Goal: Information Seeking & Learning: Learn about a topic

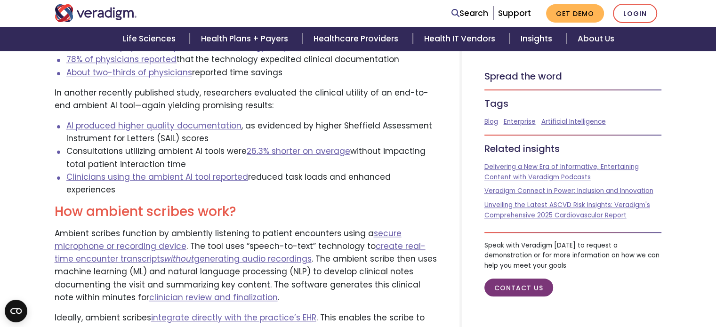
scroll to position [740, 0]
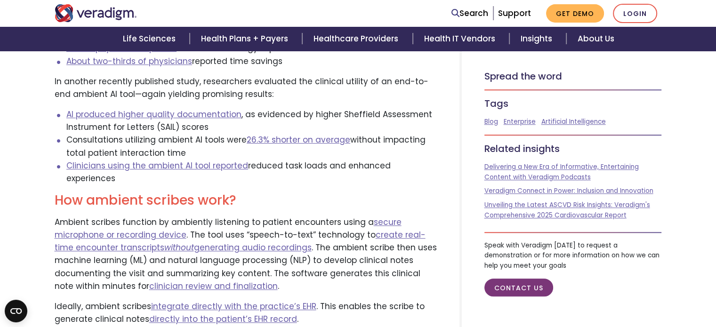
drag, startPoint x: 723, startPoint y: 35, endPoint x: 723, endPoint y: 107, distance: 71.6
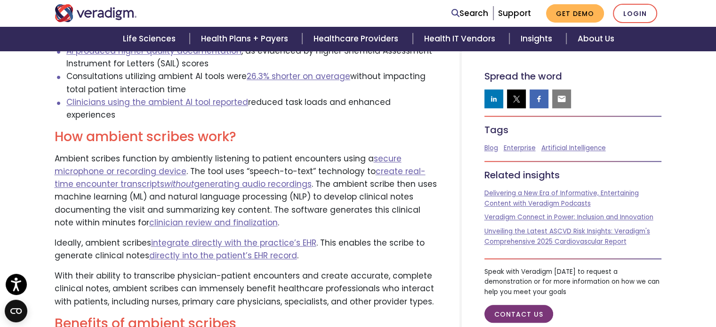
scroll to position [807, 0]
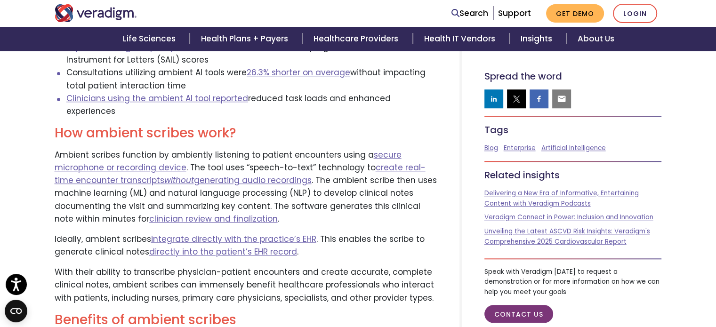
click at [423, 266] on p "With their ability to transcribe physician-patient encounters and create accura…" at bounding box center [246, 285] width 382 height 39
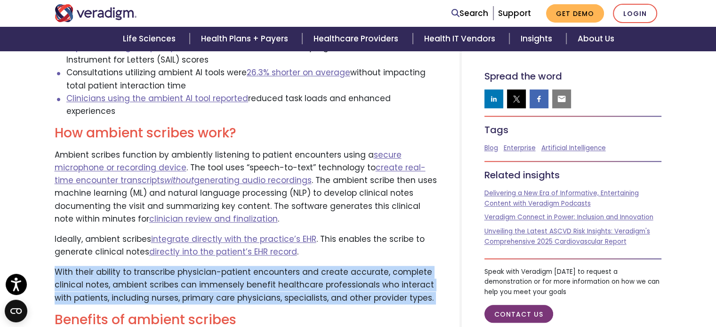
click at [423, 266] on p "With their ability to transcribe physician-patient encounters and create accura…" at bounding box center [246, 285] width 382 height 39
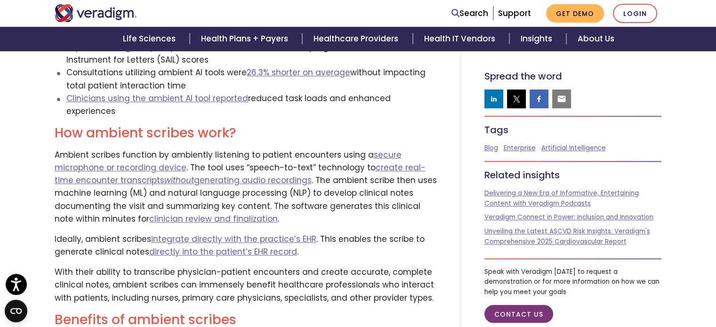
click at [426, 233] on p "Ideally, ambient scribes integrate directly with the practice’s EHR . This enab…" at bounding box center [246, 245] width 382 height 25
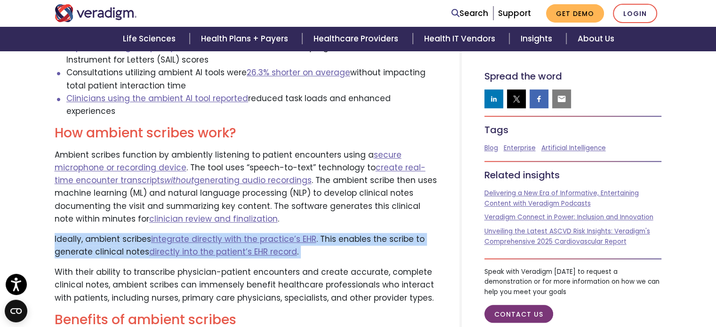
click at [426, 233] on p "Ideally, ambient scribes integrate directly with the practice’s EHR . This enab…" at bounding box center [246, 245] width 382 height 25
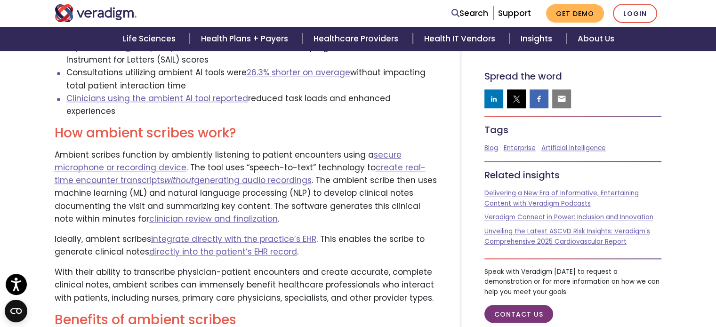
click at [433, 190] on p "Ambient scribes function by ambiently listening to patient encounters using a s…" at bounding box center [246, 187] width 382 height 77
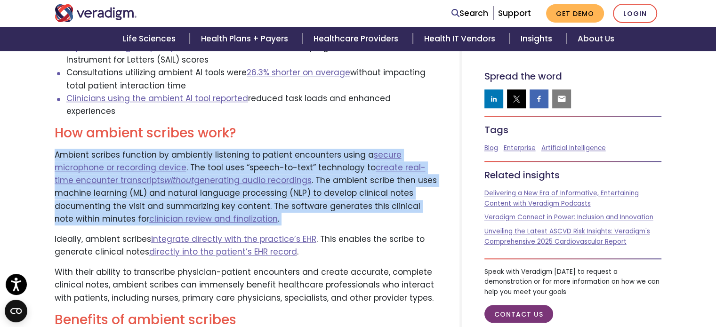
click at [433, 189] on p "Ambient scribes function by ambiently listening to patient encounters using a s…" at bounding box center [246, 187] width 382 height 77
click at [428, 183] on p "Ambient scribes function by ambiently listening to patient encounters using a s…" at bounding box center [246, 187] width 382 height 77
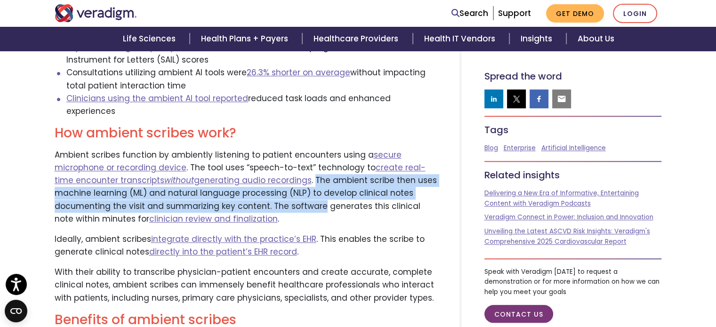
drag, startPoint x: 294, startPoint y: 167, endPoint x: 319, endPoint y: 189, distance: 33.4
click at [319, 189] on p "Ambient scribes function by ambiently listening to patient encounters using a s…" at bounding box center [246, 187] width 382 height 77
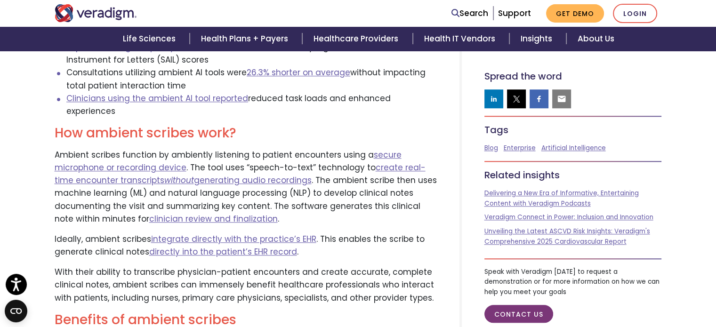
click at [210, 149] on p "Ambient scribes function by ambiently listening to patient encounters using a s…" at bounding box center [246, 187] width 382 height 77
drag, startPoint x: 210, startPoint y: 143, endPoint x: 351, endPoint y: 142, distance: 141.3
click at [351, 149] on p "Ambient scribes function by ambiently listening to patient encounters using a s…" at bounding box center [246, 187] width 382 height 77
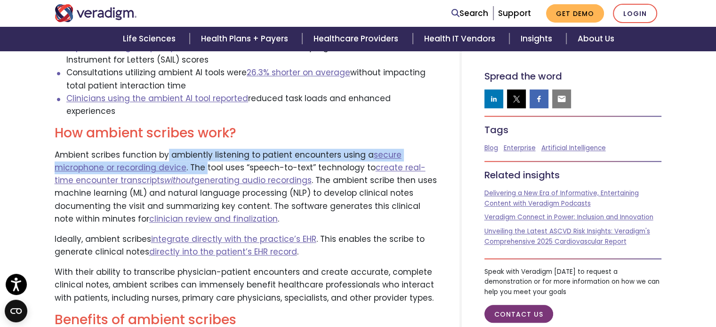
drag, startPoint x: 167, startPoint y: 141, endPoint x: 204, endPoint y: 152, distance: 38.9
click at [204, 152] on p "Ambient scribes function by ambiently listening to patient encounters using a s…" at bounding box center [246, 187] width 382 height 77
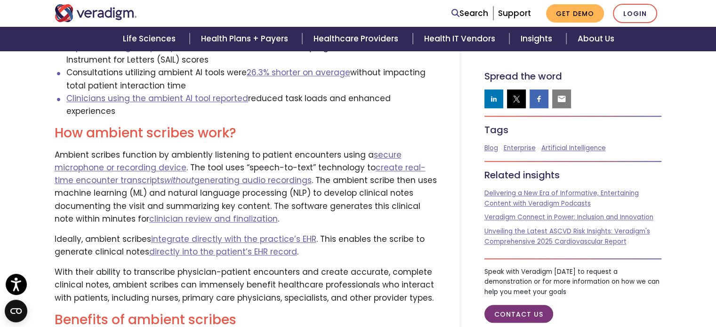
click at [253, 149] on p "Ambient scribes function by ambiently listening to patient encounters using a s…" at bounding box center [246, 187] width 382 height 77
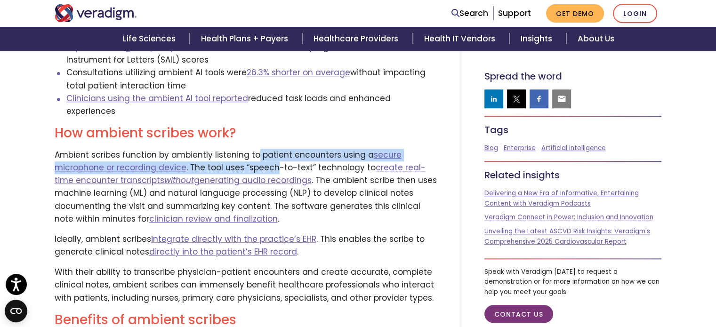
drag, startPoint x: 253, startPoint y: 142, endPoint x: 261, endPoint y: 154, distance: 14.4
click at [261, 154] on p "Ambient scribes function by ambiently listening to patient encounters using a s…" at bounding box center [246, 187] width 382 height 77
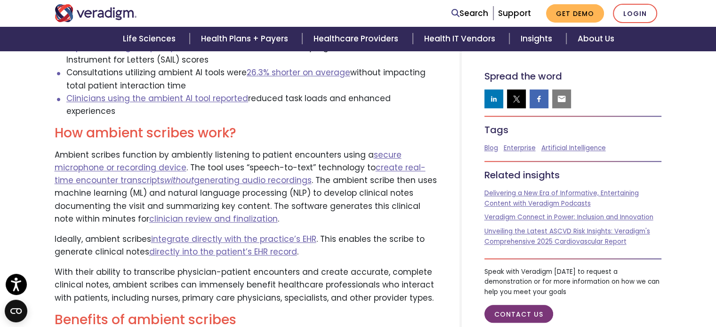
click at [261, 154] on p "Ambient scribes function by ambiently listening to patient encounters using a s…" at bounding box center [246, 187] width 382 height 77
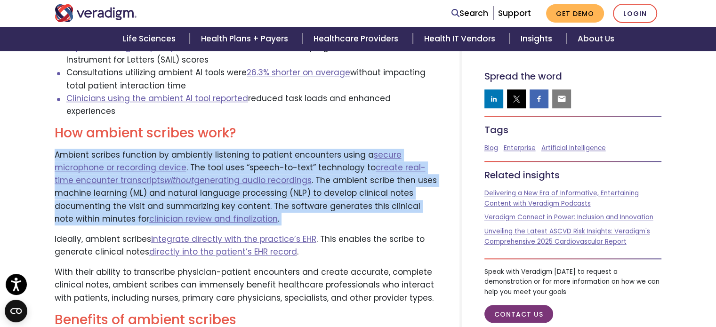
click at [261, 150] on p "Ambient scribes function by ambiently listening to patient encounters using a s…" at bounding box center [246, 187] width 382 height 77
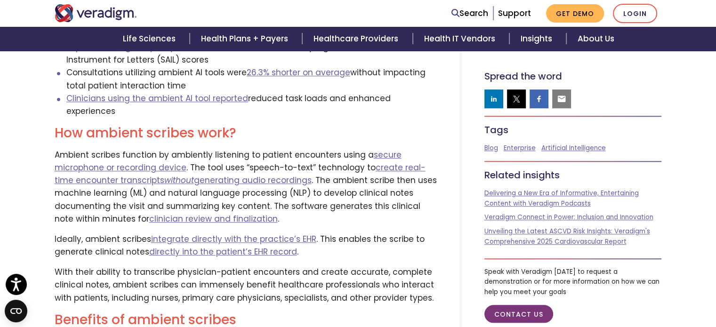
click at [210, 149] on p "Ambient scribes function by ambiently listening to patient encounters using a s…" at bounding box center [246, 187] width 382 height 77
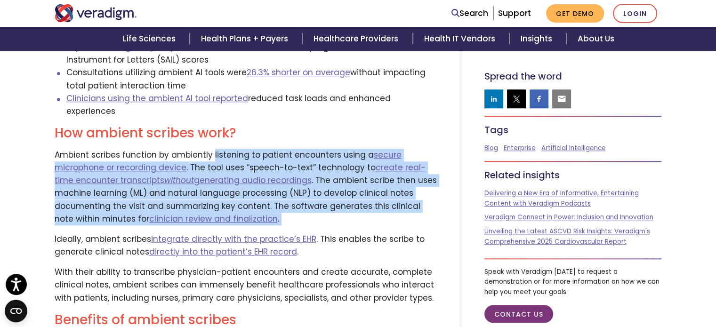
drag, startPoint x: 210, startPoint y: 141, endPoint x: 273, endPoint y: 203, distance: 87.9
click at [273, 203] on p "Ambient scribes function by ambiently listening to patient encounters using a s…" at bounding box center [246, 187] width 382 height 77
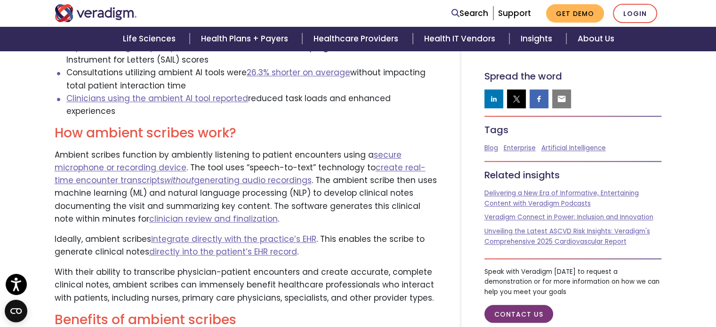
click at [273, 203] on p "Ambient scribes function by ambiently listening to patient encounters using a s…" at bounding box center [246, 187] width 382 height 77
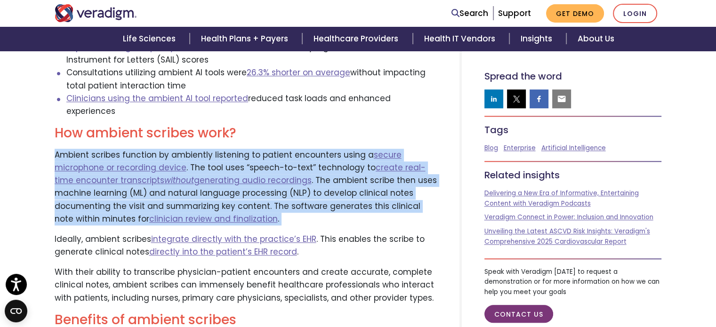
drag, startPoint x: 273, startPoint y: 203, endPoint x: 278, endPoint y: 131, distance: 71.8
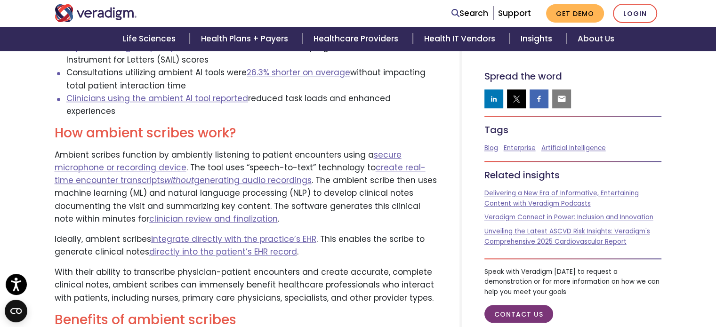
click at [245, 125] on h2 "How ambient scribes work?" at bounding box center [246, 133] width 382 height 16
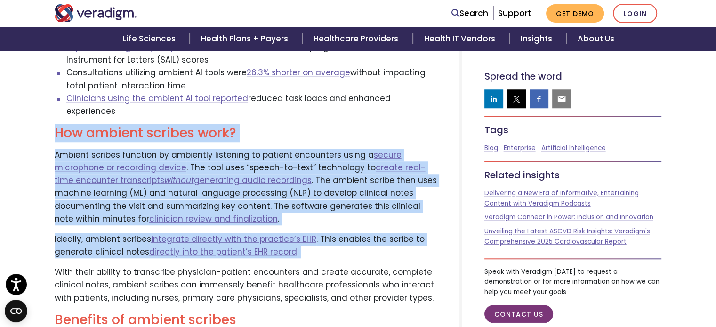
drag, startPoint x: 245, startPoint y: 117, endPoint x: 263, endPoint y: 216, distance: 100.1
click at [266, 210] on p "Ambient scribes function by ambiently listening to patient encounters using a s…" at bounding box center [246, 187] width 382 height 77
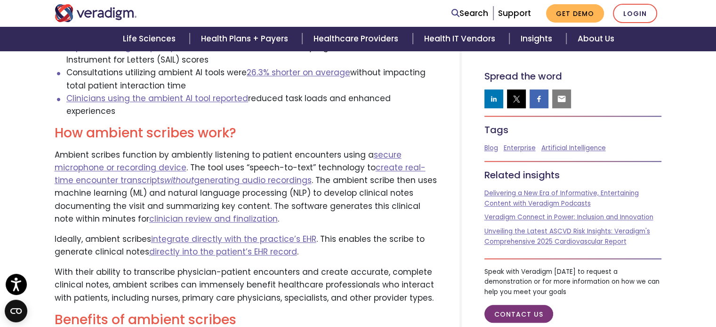
click at [292, 205] on p "Ambient scribes function by ambiently listening to patient encounters using a s…" at bounding box center [246, 187] width 382 height 77
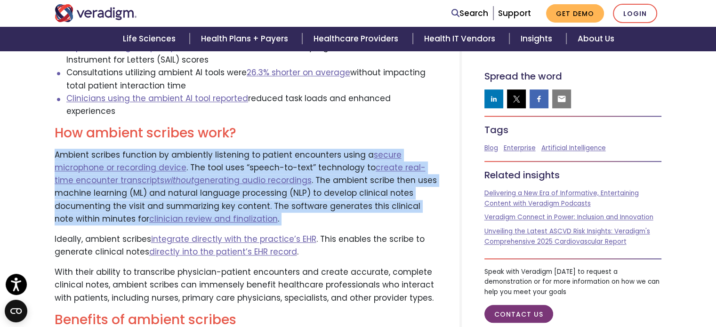
click at [292, 205] on p "Ambient scribes function by ambiently listening to patient encounters using a s…" at bounding box center [246, 187] width 382 height 77
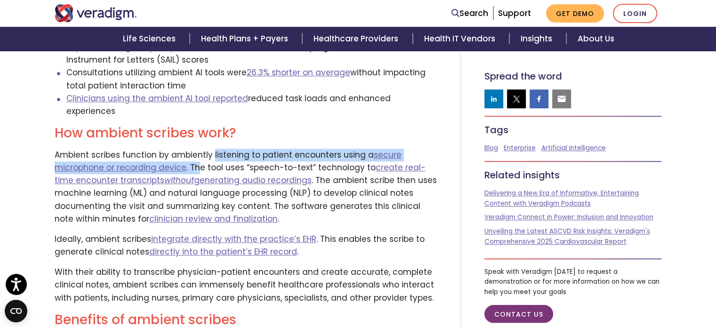
drag, startPoint x: 211, startPoint y: 143, endPoint x: 194, endPoint y: 158, distance: 22.7
click at [194, 158] on p "Ambient scribes function by ambiently listening to patient encounters using a s…" at bounding box center [246, 187] width 382 height 77
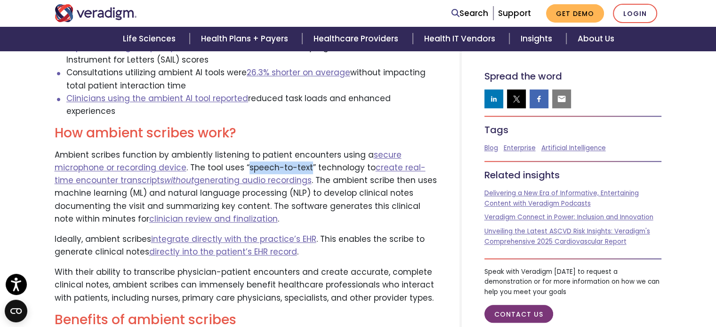
drag, startPoint x: 243, startPoint y: 155, endPoint x: 306, endPoint y: 153, distance: 62.2
click at [306, 153] on p "Ambient scribes function by ambiently listening to patient encounters using a s…" at bounding box center [246, 187] width 382 height 77
copy p "speech-to-text"
click at [267, 125] on h2 "How ambient scribes work?" at bounding box center [246, 133] width 382 height 16
click at [267, 204] on p "Ambient scribes function by ambiently listening to patient encounters using a s…" at bounding box center [246, 187] width 382 height 77
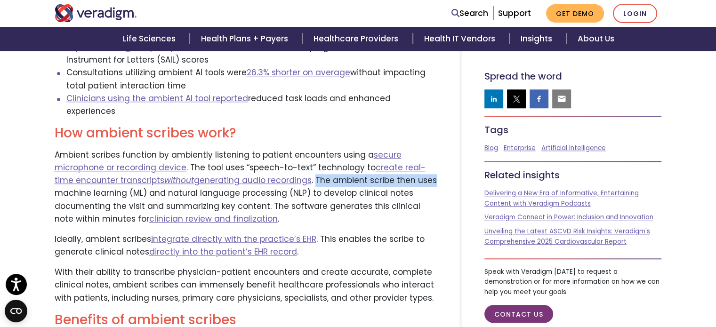
drag, startPoint x: 293, startPoint y: 168, endPoint x: 414, endPoint y: 169, distance: 121.5
click at [414, 169] on p "Ambient scribes function by ambiently listening to patient encounters using a s…" at bounding box center [246, 187] width 382 height 77
drag, startPoint x: 307, startPoint y: 182, endPoint x: 409, endPoint y: 182, distance: 102.2
click at [409, 182] on p "Ambient scribes function by ambiently listening to patient encounters using a s…" at bounding box center [246, 187] width 382 height 77
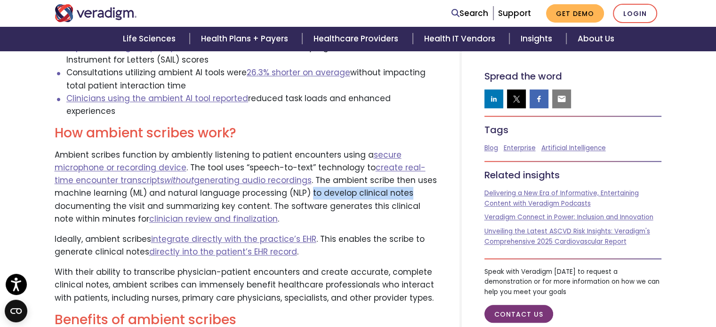
click at [409, 182] on p "Ambient scribes function by ambiently listening to patient encounters using a s…" at bounding box center [246, 187] width 382 height 77
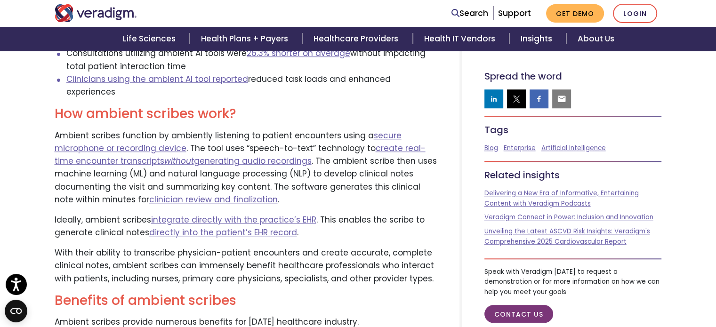
scroll to position [830, 0]
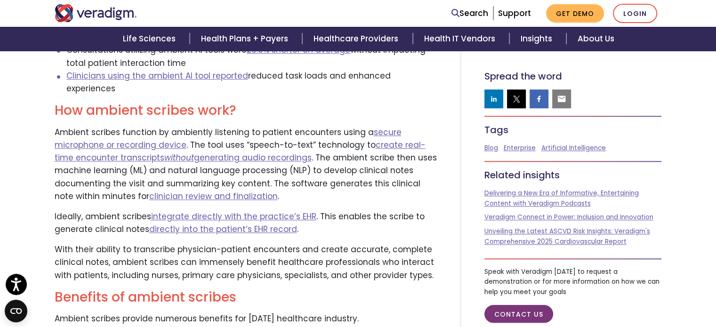
click at [356, 210] on p "Ideally, ambient scribes integrate directly with the practice’s EHR . This enab…" at bounding box center [246, 222] width 382 height 25
click at [362, 243] on p "With their ability to transcribe physician-patient encounters and create accura…" at bounding box center [246, 262] width 382 height 39
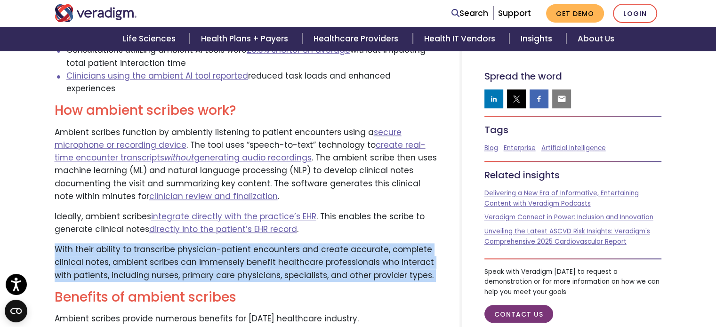
click at [362, 243] on p "With their ability to transcribe physician-patient encounters and create accura…" at bounding box center [246, 262] width 382 height 39
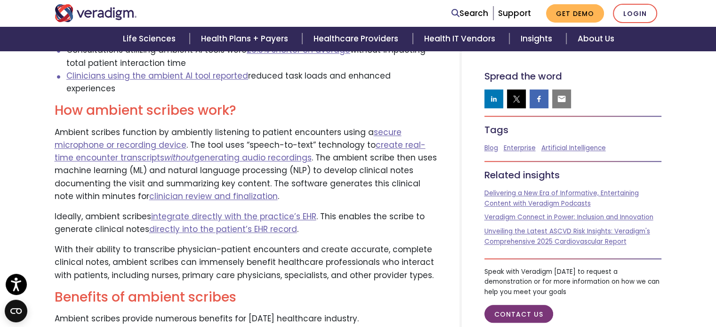
click at [390, 210] on p "Ideally, ambient scribes integrate directly with the practice’s EHR . This enab…" at bounding box center [246, 222] width 382 height 25
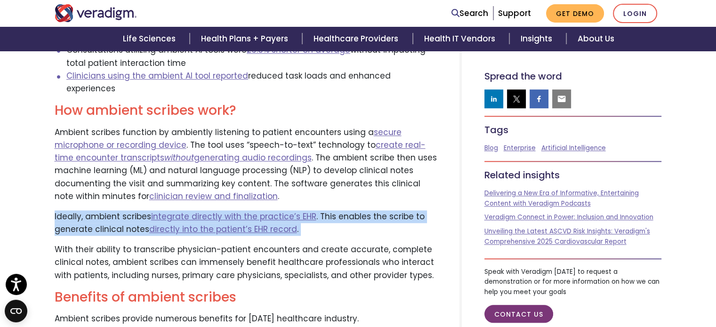
drag, startPoint x: 390, startPoint y: 205, endPoint x: 394, endPoint y: 212, distance: 7.6
click at [394, 212] on p "Ideally, ambient scribes integrate directly with the practice’s EHR . This enab…" at bounding box center [246, 222] width 382 height 25
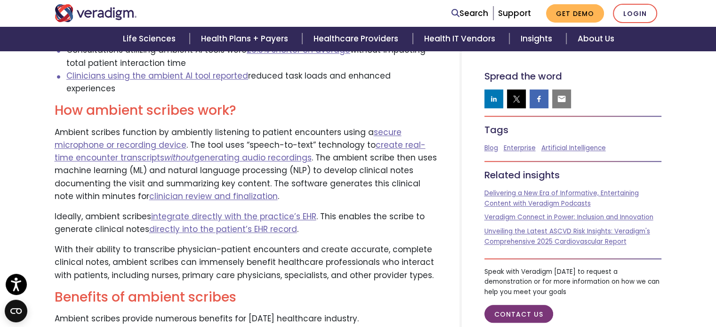
click at [394, 210] on p "Ideally, ambient scribes integrate directly with the practice’s EHR . This enab…" at bounding box center [246, 222] width 382 height 25
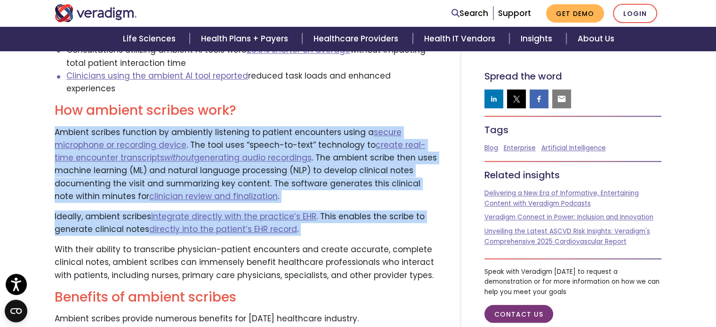
drag, startPoint x: 394, startPoint y: 202, endPoint x: 395, endPoint y: 184, distance: 17.9
click at [395, 184] on p "Ambient scribes function by ambiently listening to patient encounters using a s…" at bounding box center [246, 164] width 382 height 77
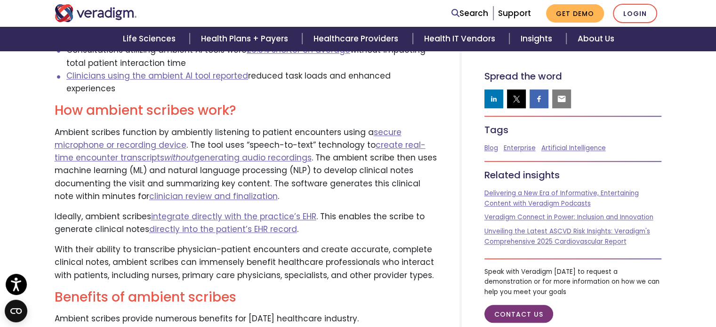
click at [361, 183] on p "Ambient scribes function by ambiently listening to patient encounters using a s…" at bounding box center [246, 164] width 382 height 77
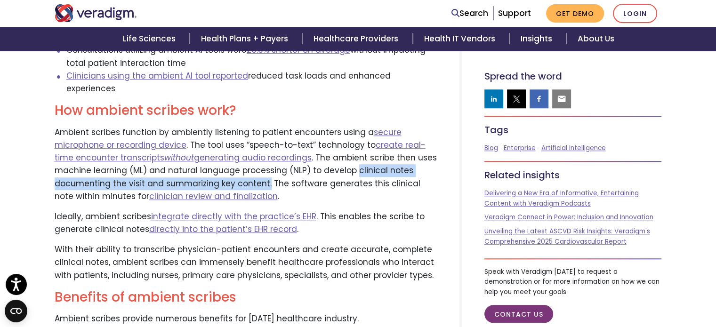
drag, startPoint x: 350, startPoint y: 161, endPoint x: 265, endPoint y: 173, distance: 86.1
click at [265, 173] on p "Ambient scribes function by ambiently listening to patient encounters using a s…" at bounding box center [246, 164] width 382 height 77
copy p "clinical notes documenting the visit and summarizing key content."
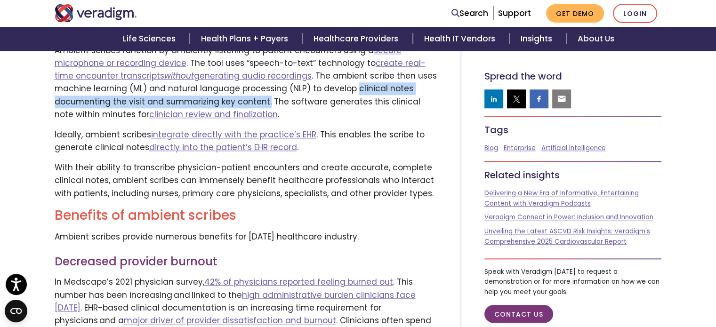
scroll to position [901, 0]
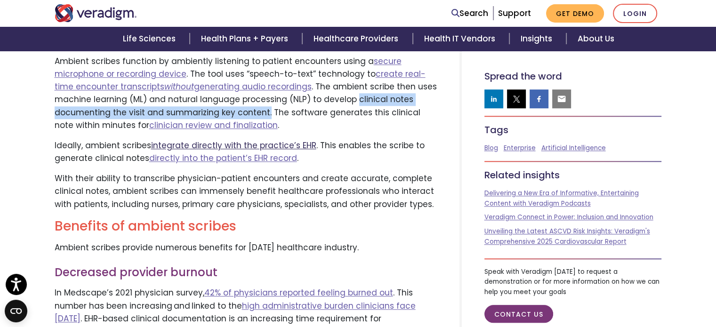
click at [275, 140] on link "integrate directly with the practice’s EHR" at bounding box center [233, 145] width 165 height 11
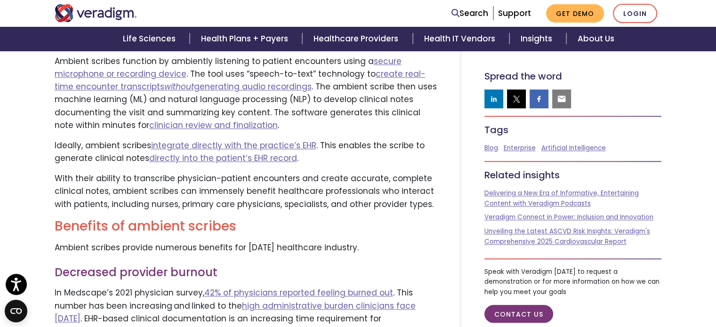
click at [379, 117] on p "Ambient scribes function by ambiently listening to patient encounters using a s…" at bounding box center [246, 93] width 382 height 77
click at [353, 112] on p "Ambient scribes function by ambiently listening to patient encounters using a s…" at bounding box center [246, 93] width 382 height 77
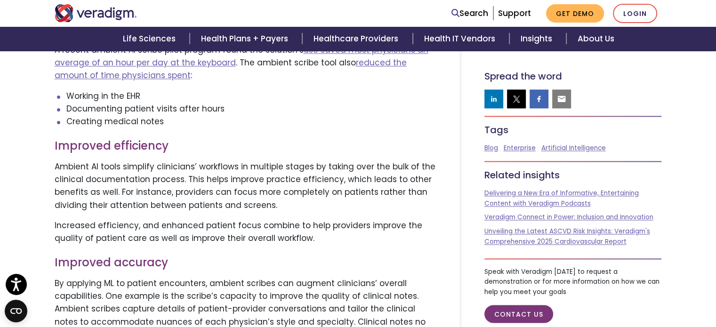
scroll to position [1349, 0]
